Goal: Contribute content: Add original content to the website for others to see

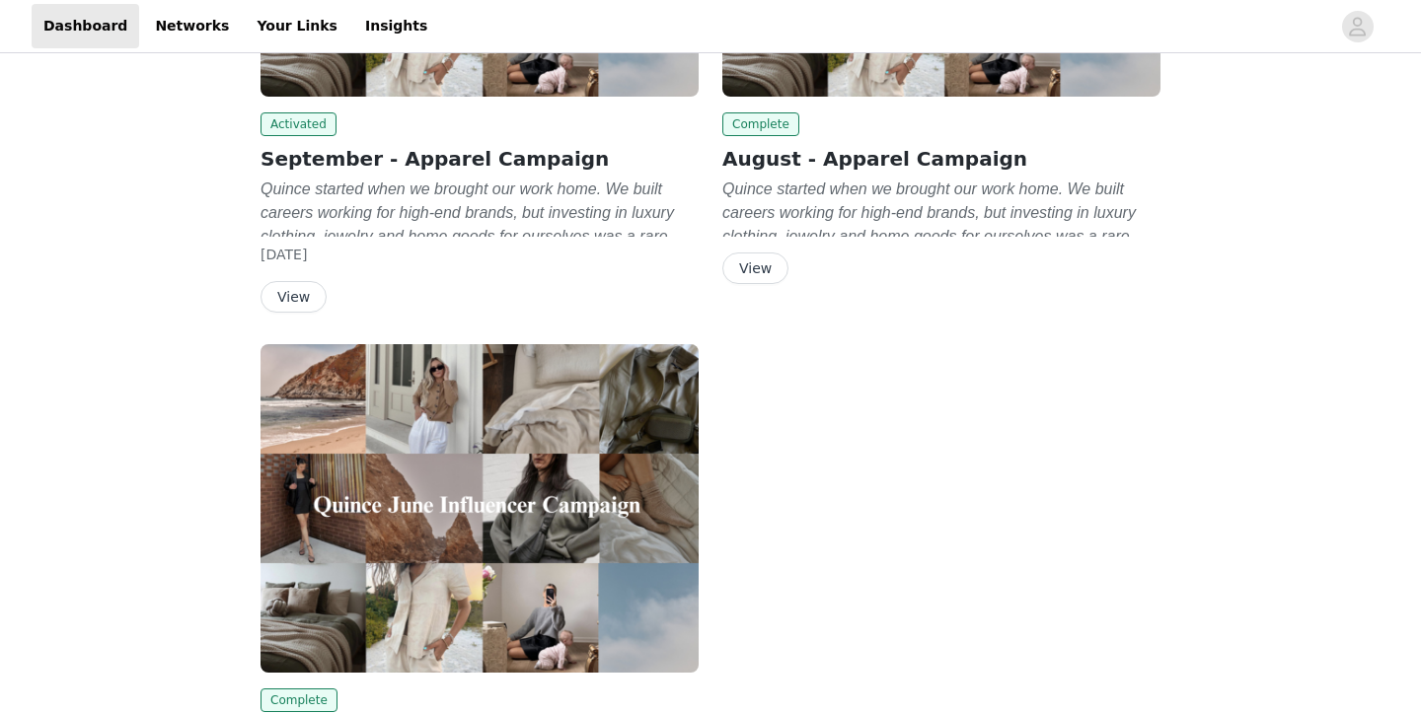
scroll to position [399, 0]
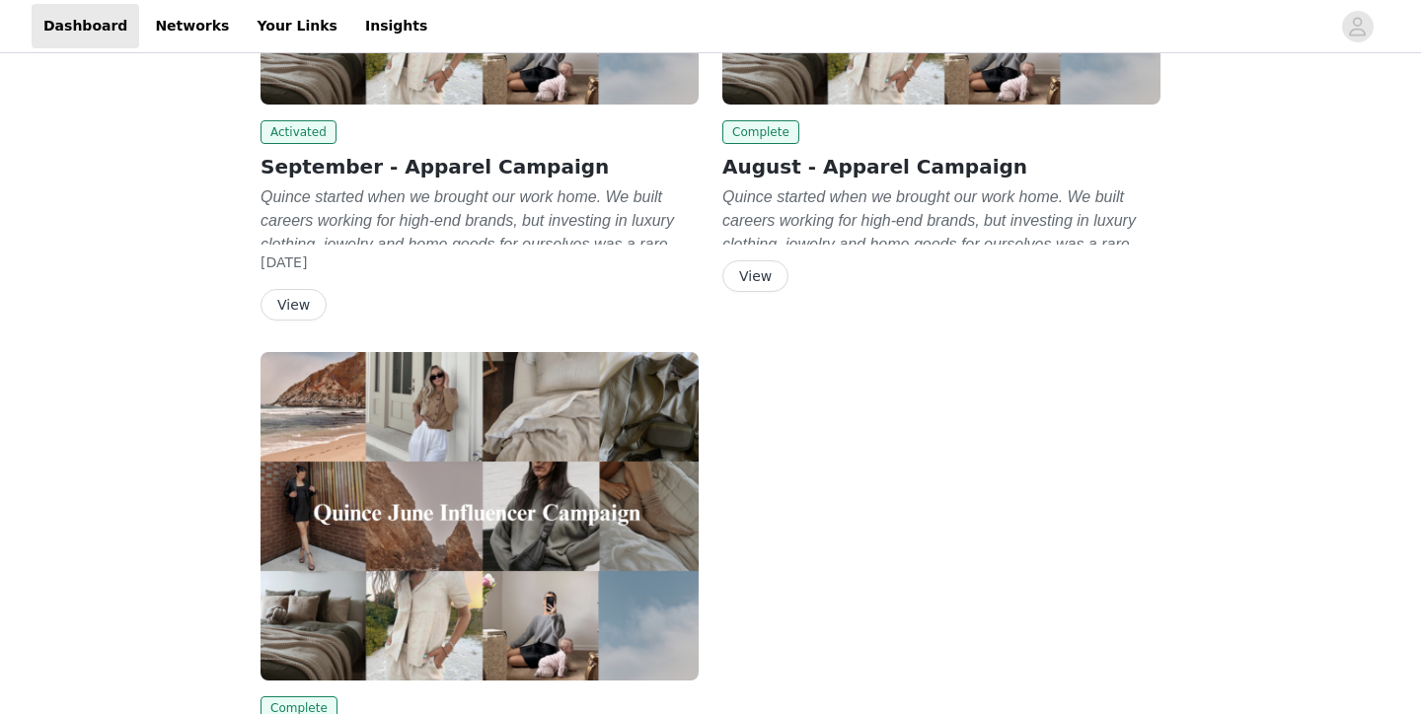
click at [296, 306] on button "View" at bounding box center [293, 305] width 66 height 32
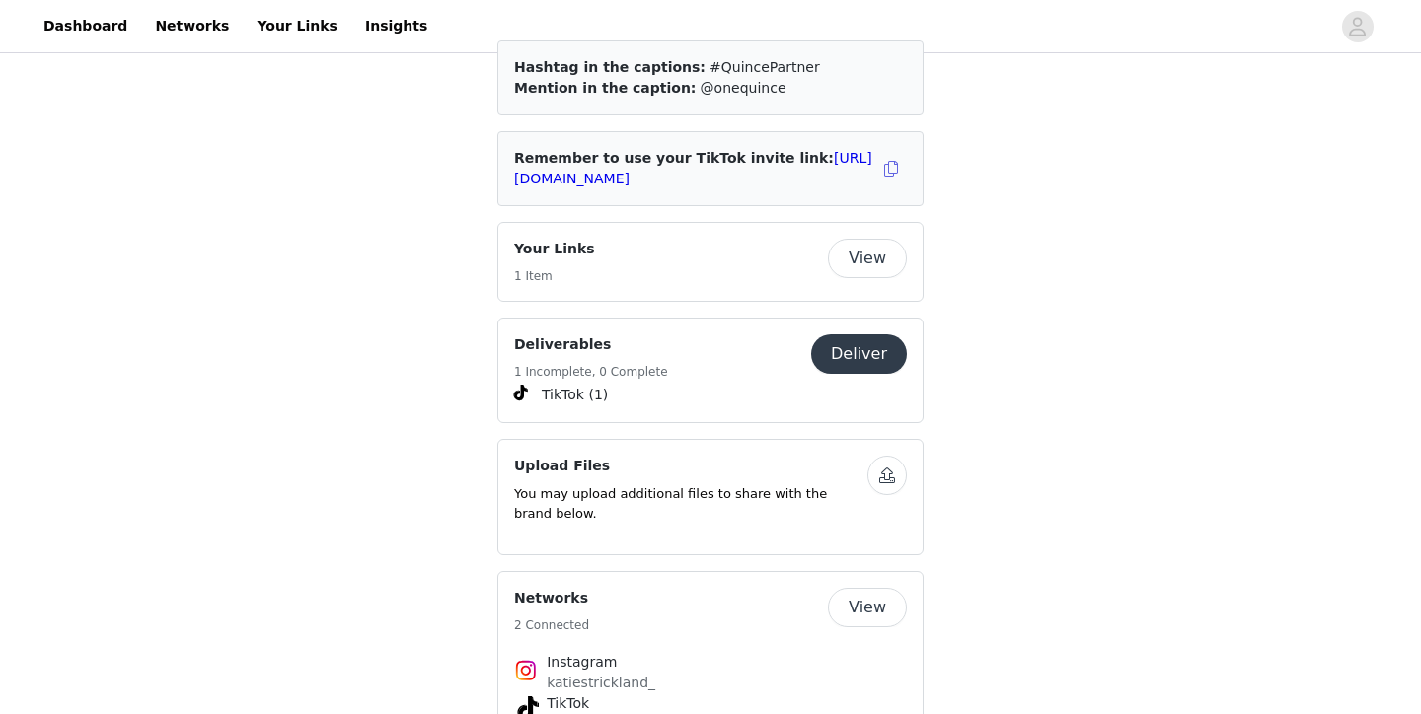
scroll to position [2992, 0]
click at [859, 333] on button "Deliver" at bounding box center [859, 352] width 96 height 39
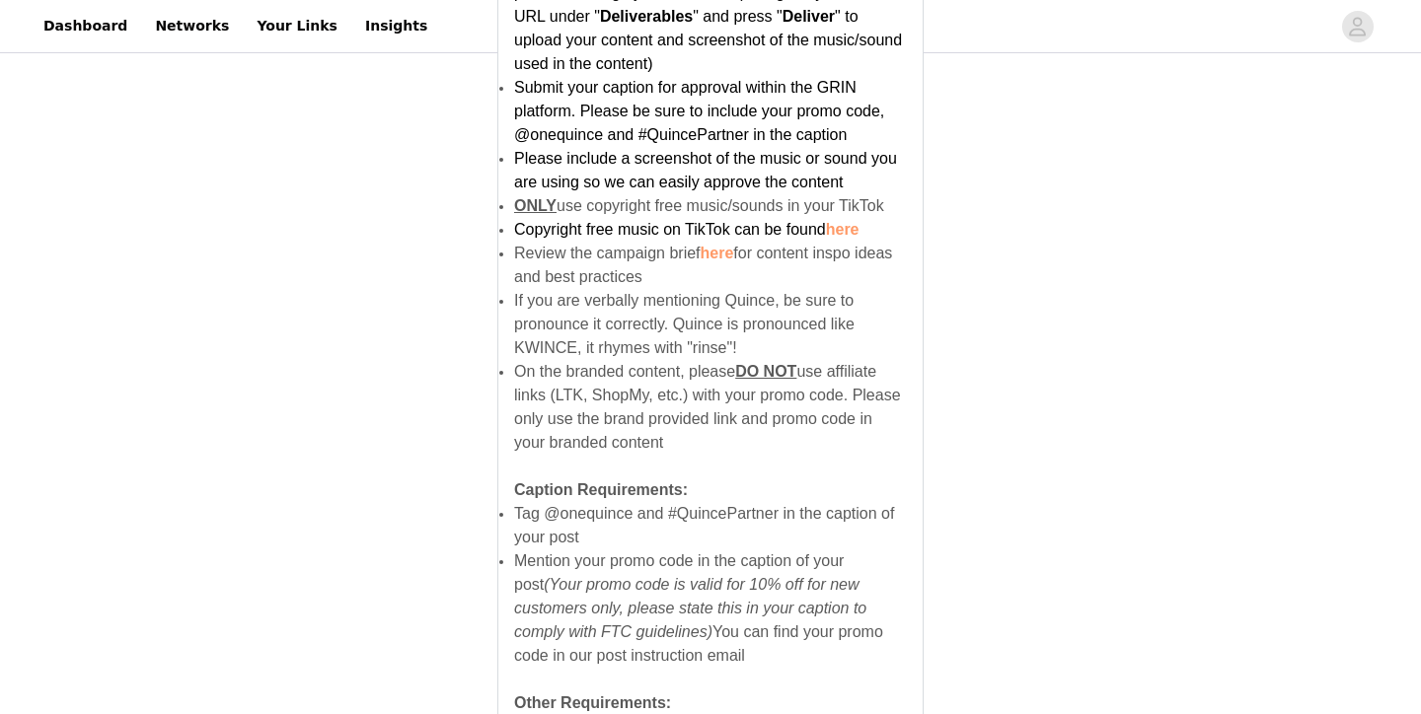
scroll to position [1363, 0]
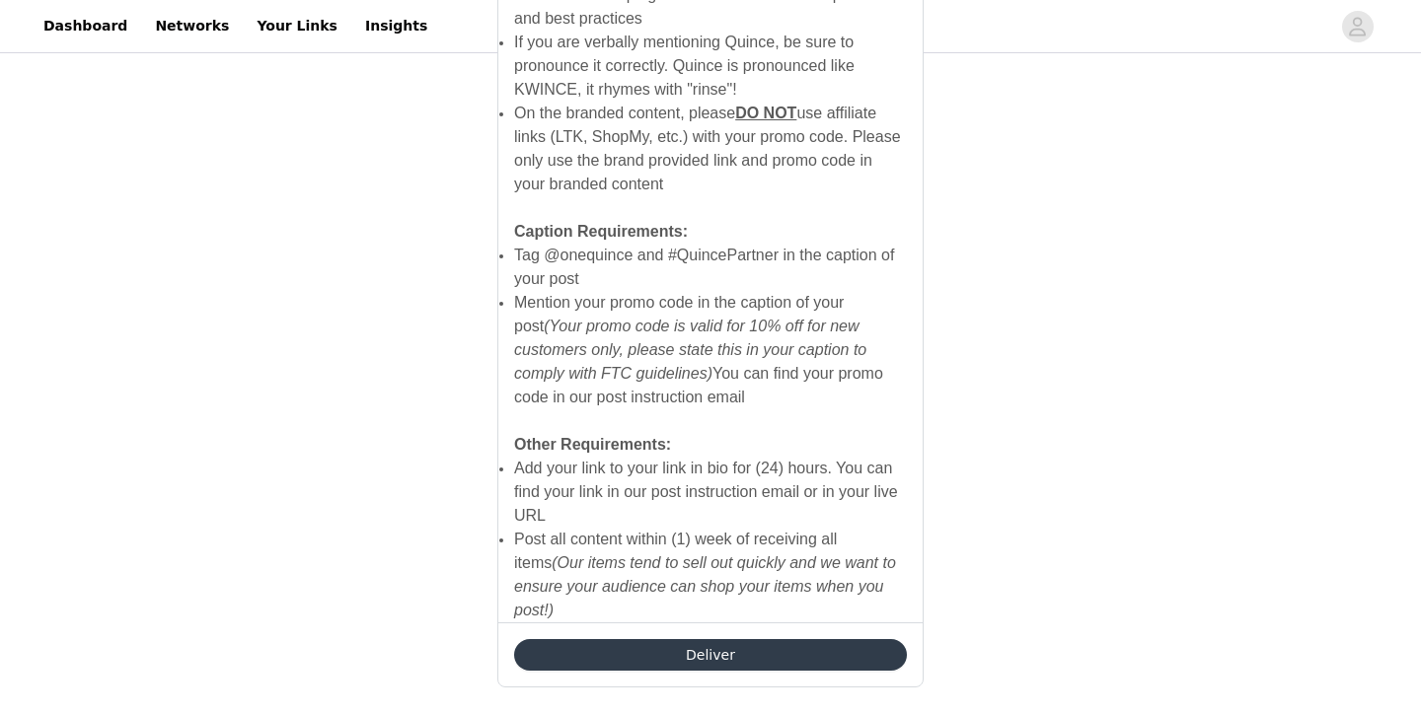
click at [671, 640] on button "Deliver" at bounding box center [710, 655] width 393 height 32
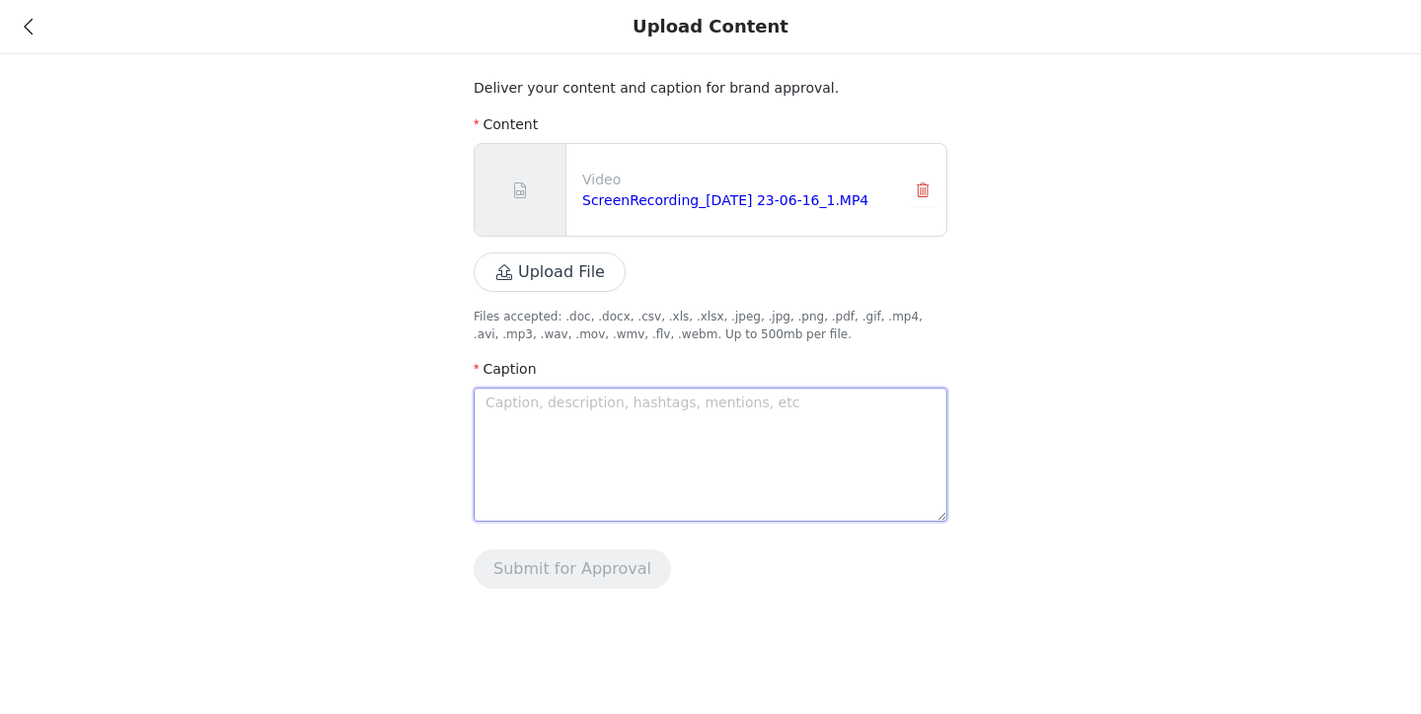
click at [701, 446] on textarea at bounding box center [711, 455] width 474 height 134
paste textarea "the most perfect sweaters for the fall😍🍁 @onequince !! new customers will recie…"
type textarea "the most perfect sweaters for the fall😍🍁 @onequince !! new customers will recie…"
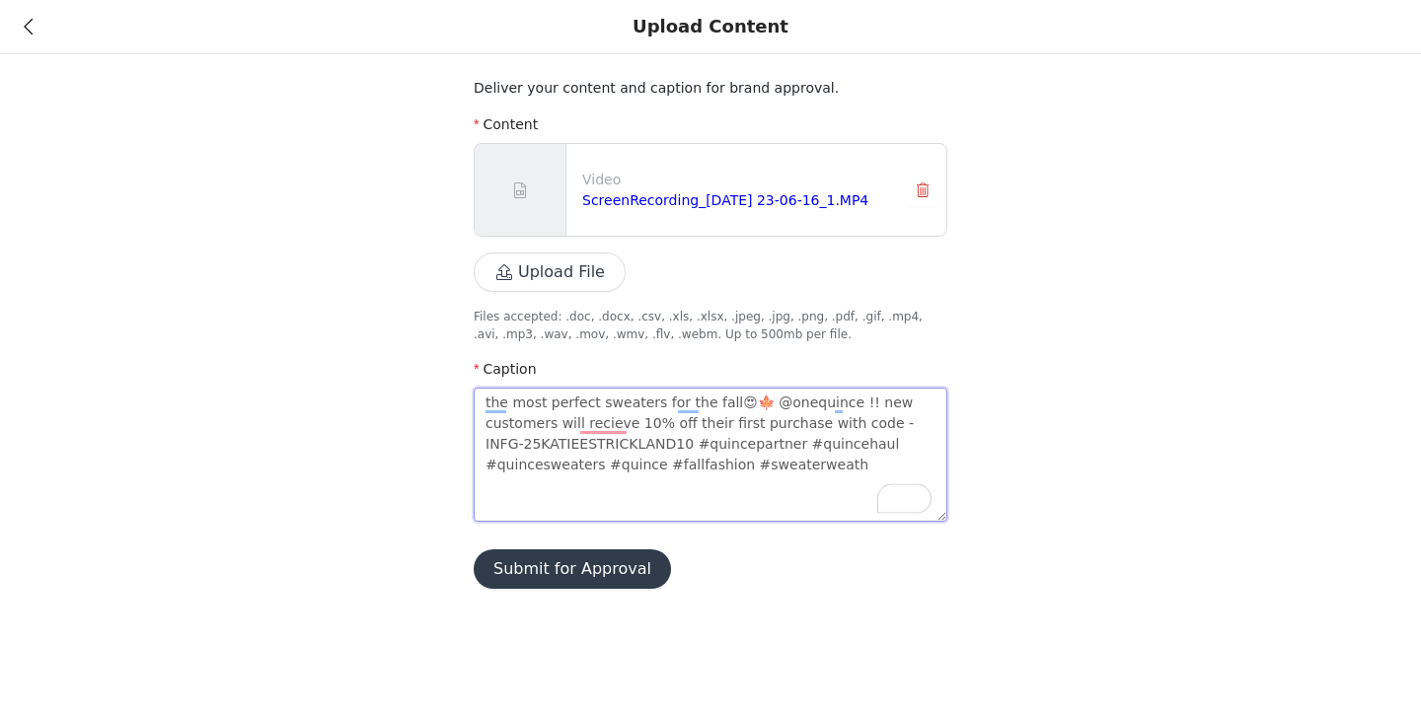
type textarea "the most perfect sweaters for the fall😍🍁 @onequince !! new customers will recie…"
click at [603, 425] on textarea "the most perfect sweaters for the fall😍🍁 @onequince !! new customers will recie…" at bounding box center [711, 455] width 474 height 134
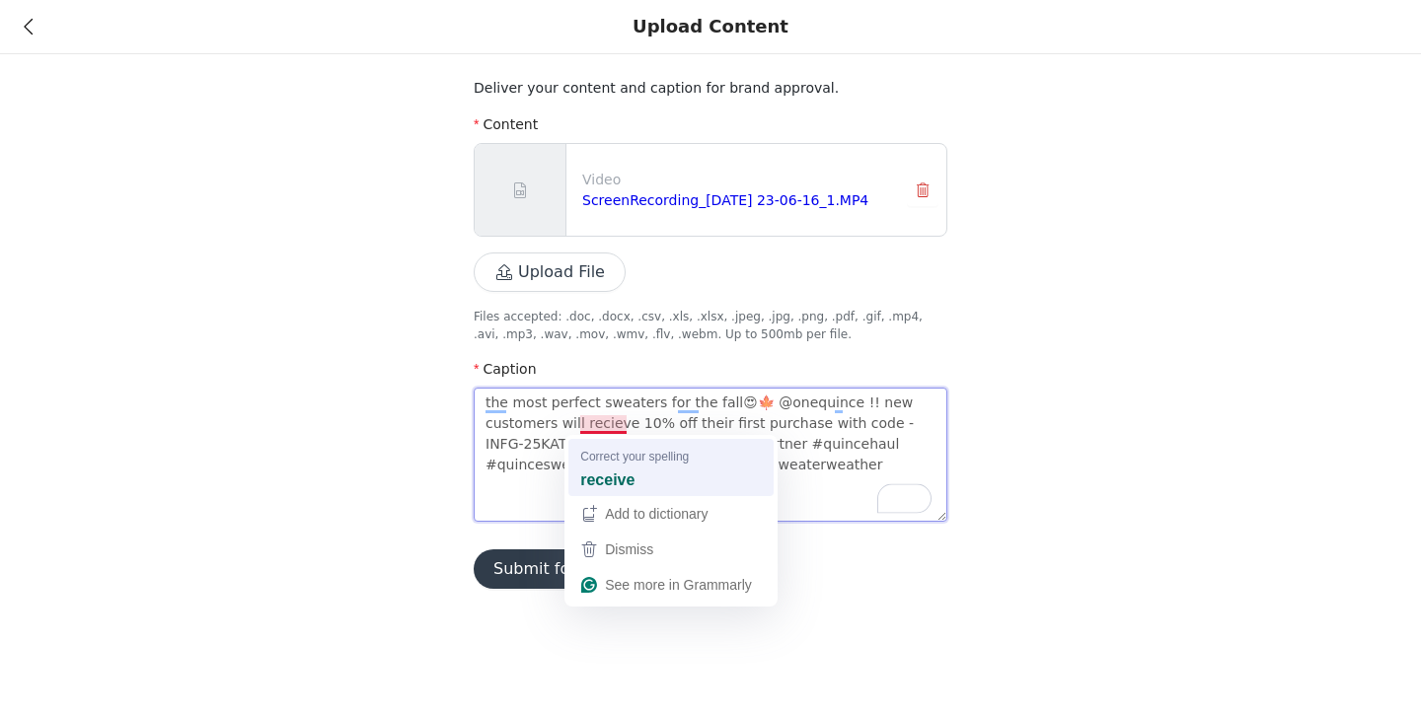
type textarea "the most perfect sweaters for the fall😍🍁 @onequince !! new customers will recei…"
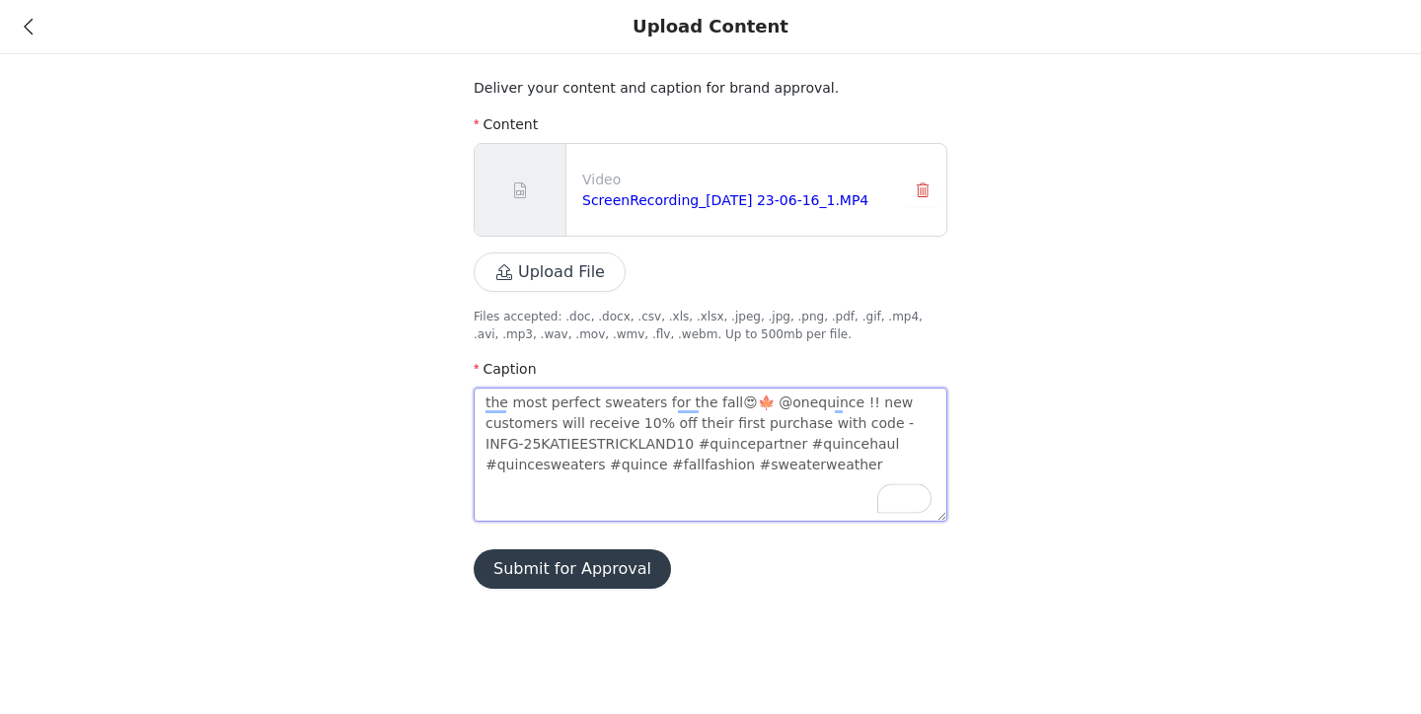
click at [497, 392] on textarea "the most perfect sweaters for the fall😍🍁 @onequince !! new customers will recei…" at bounding box center [711, 455] width 474 height 134
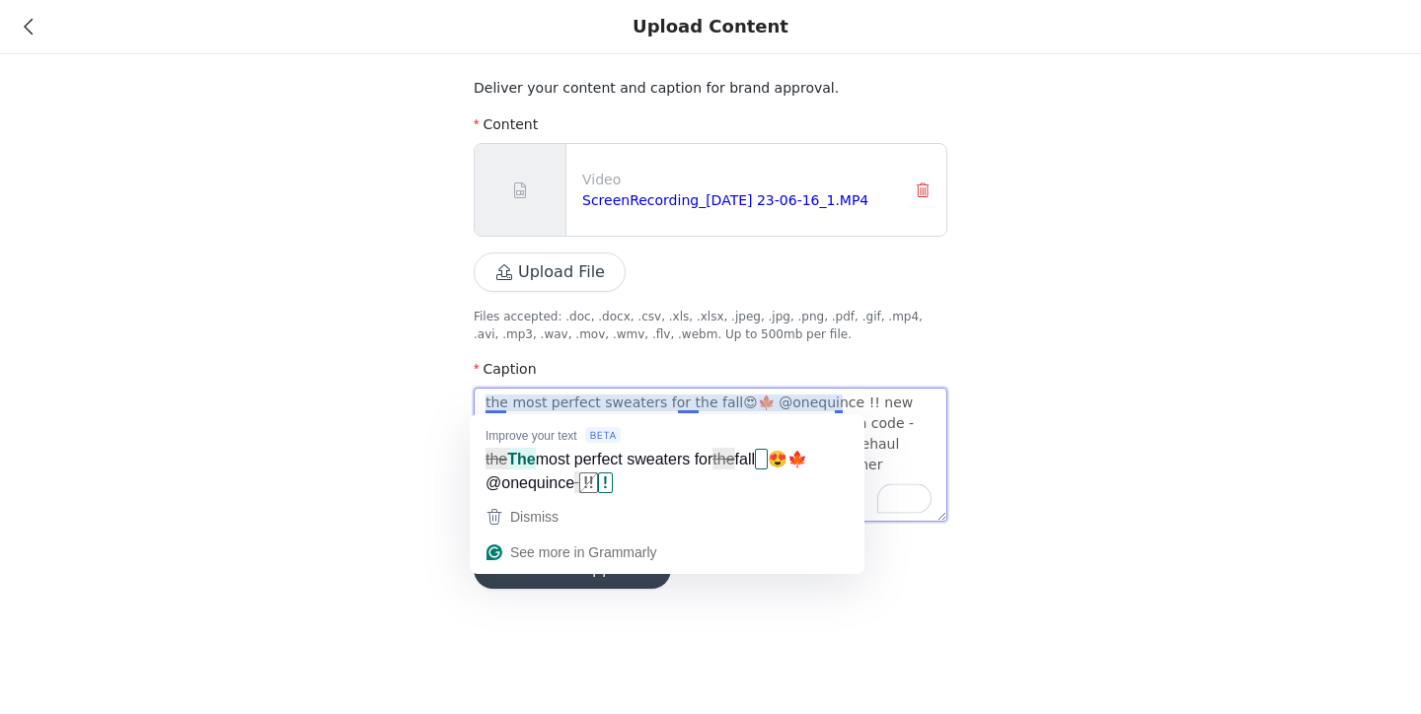
click at [497, 403] on textarea "the most perfect sweaters for the fall😍🍁 @onequince !! new customers will recei…" at bounding box center [711, 455] width 474 height 134
type textarea "the most perfect sweaters for the fall😍🍁 @onequince !! new customers will recei…"
click at [819, 678] on div "Upload Content Deliver your content and caption for brand approval. Content Vid…" at bounding box center [710, 357] width 1421 height 714
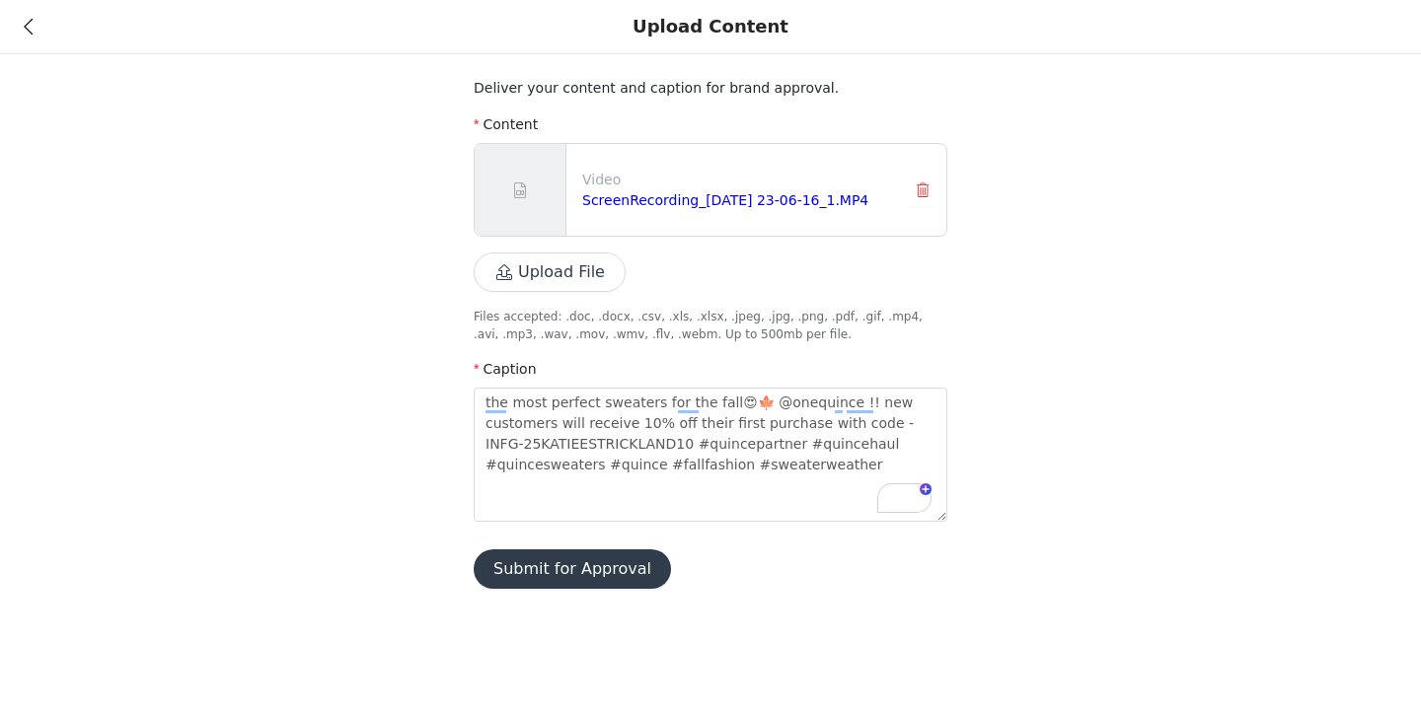
click at [606, 575] on button "Submit for Approval" at bounding box center [572, 569] width 197 height 39
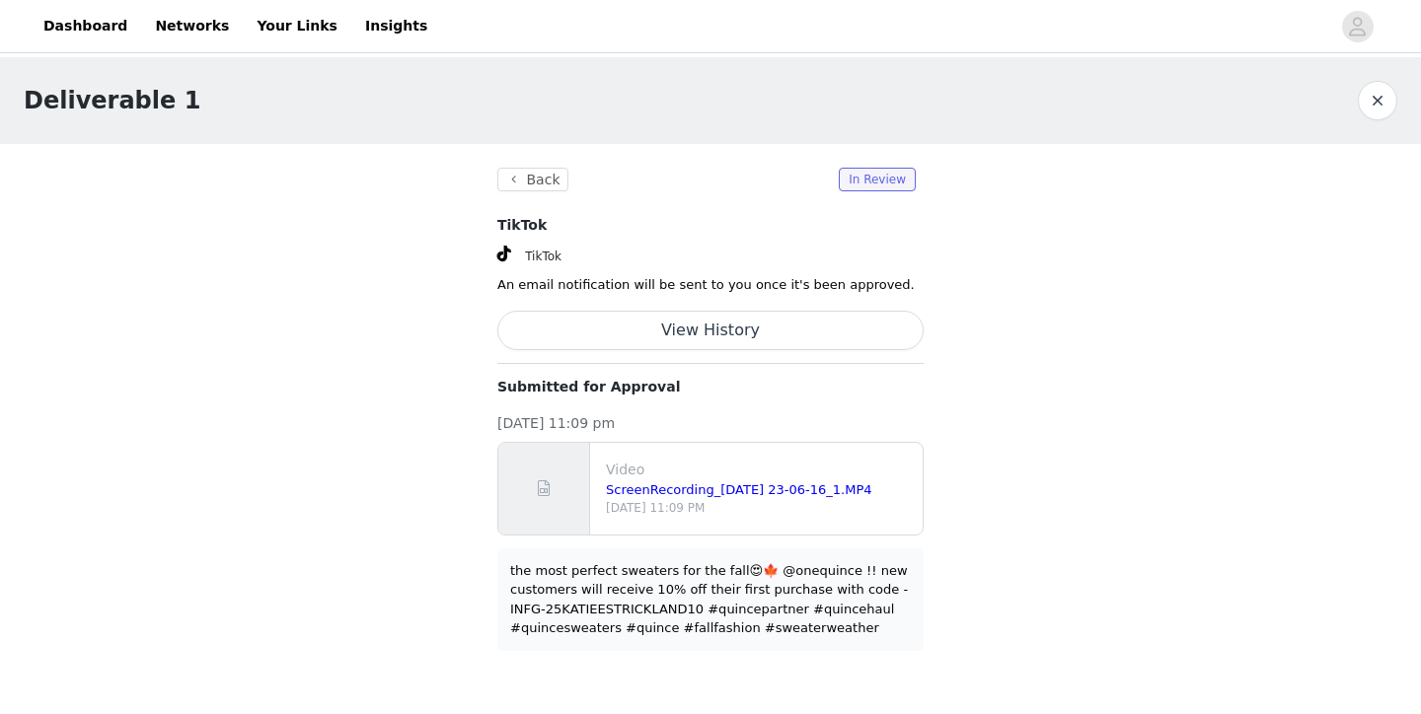
click at [544, 167] on section "Back In Review TikTok TikTok An email notification will be sent to you once it'…" at bounding box center [711, 409] width 474 height 531
click at [1378, 96] on button "button" at bounding box center [1376, 100] width 39 height 39
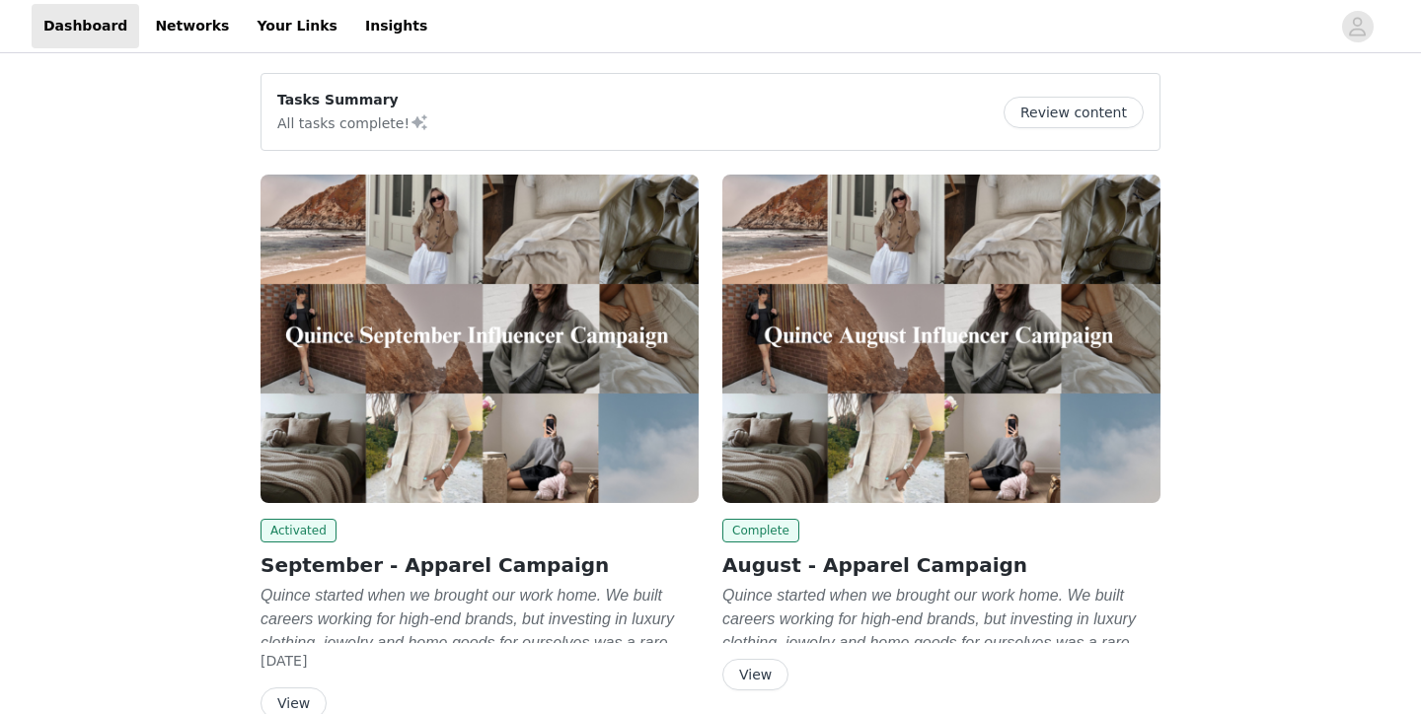
scroll to position [178, 0]
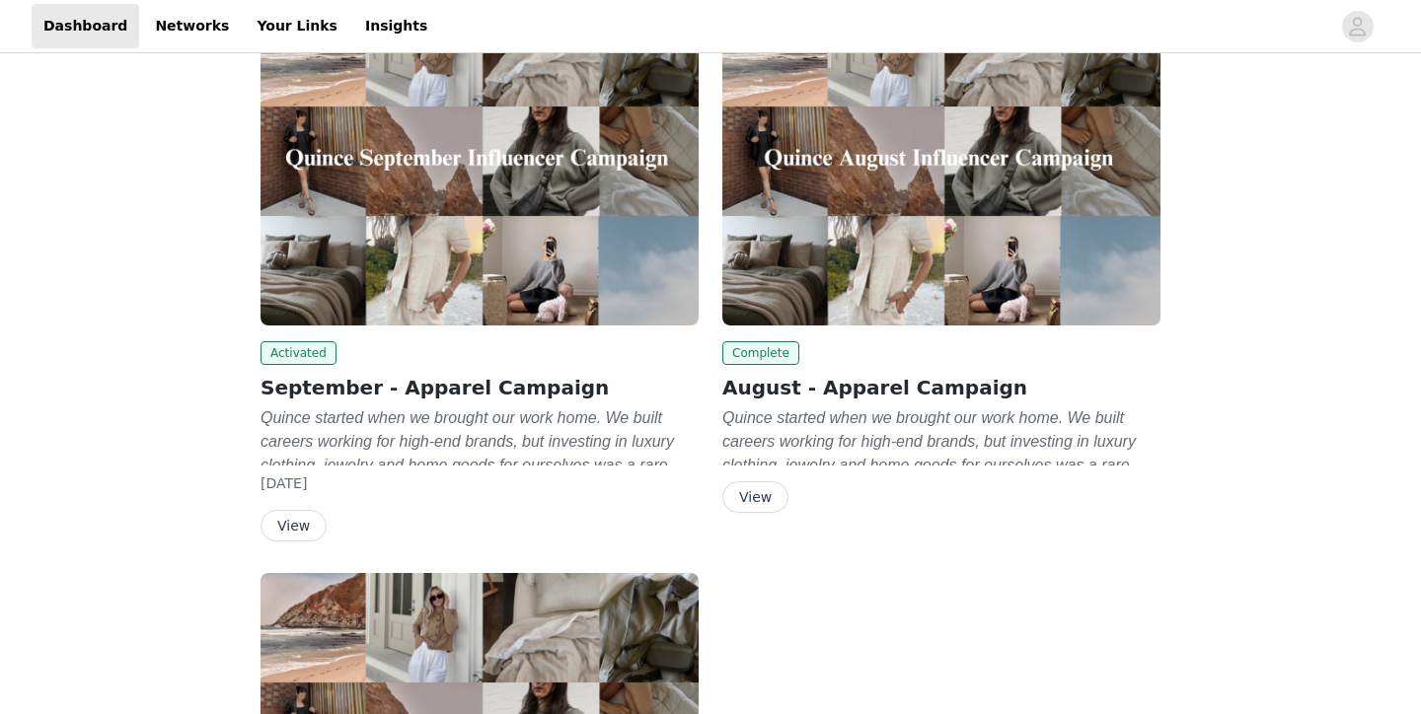
click at [294, 522] on button "View" at bounding box center [293, 526] width 66 height 32
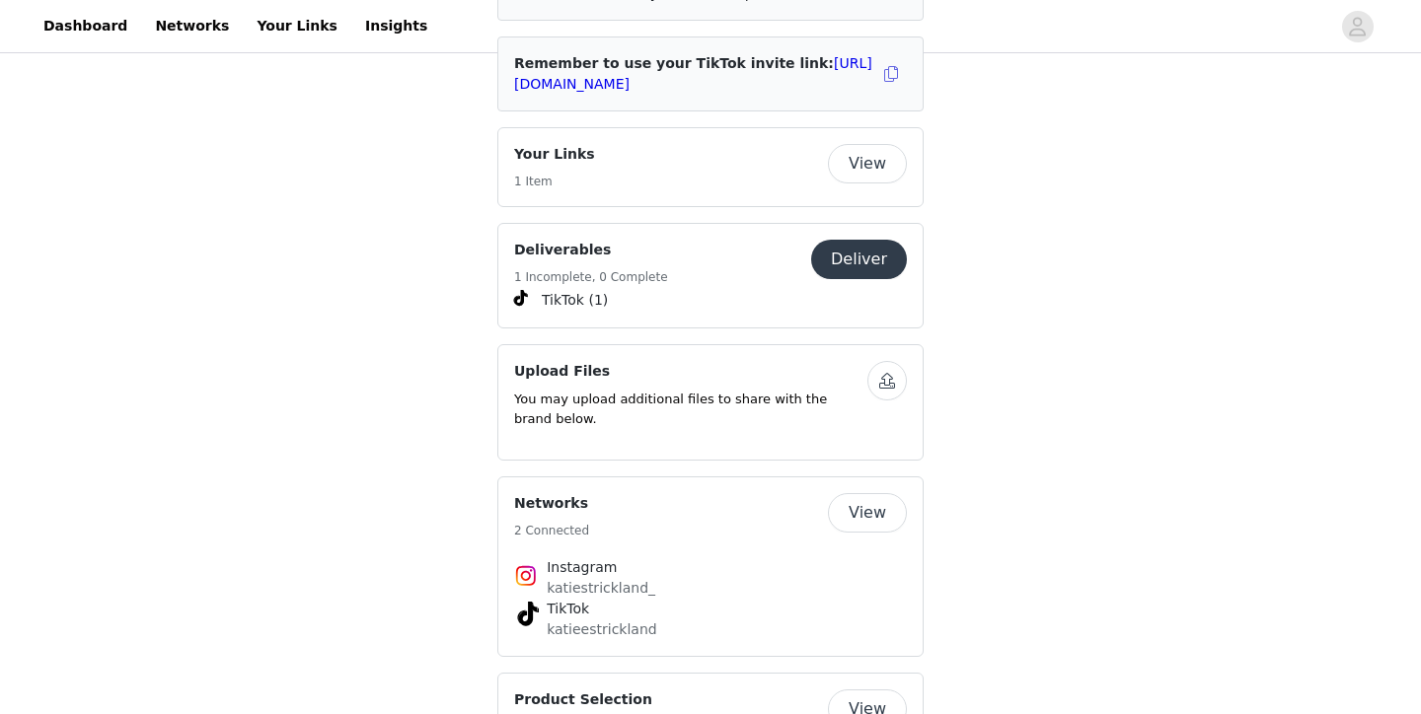
scroll to position [3082, 0]
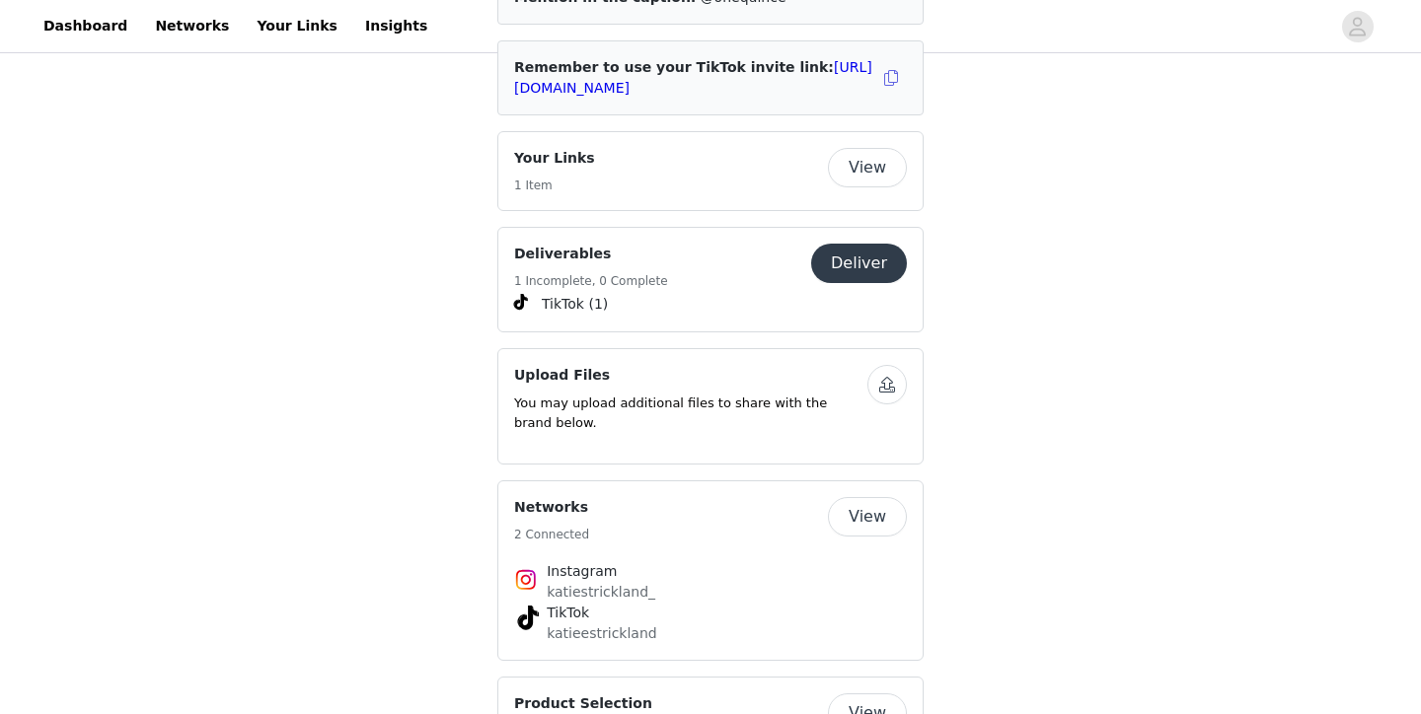
click at [847, 244] on button "Deliver" at bounding box center [859, 263] width 96 height 39
